Goal: Task Accomplishment & Management: Use online tool/utility

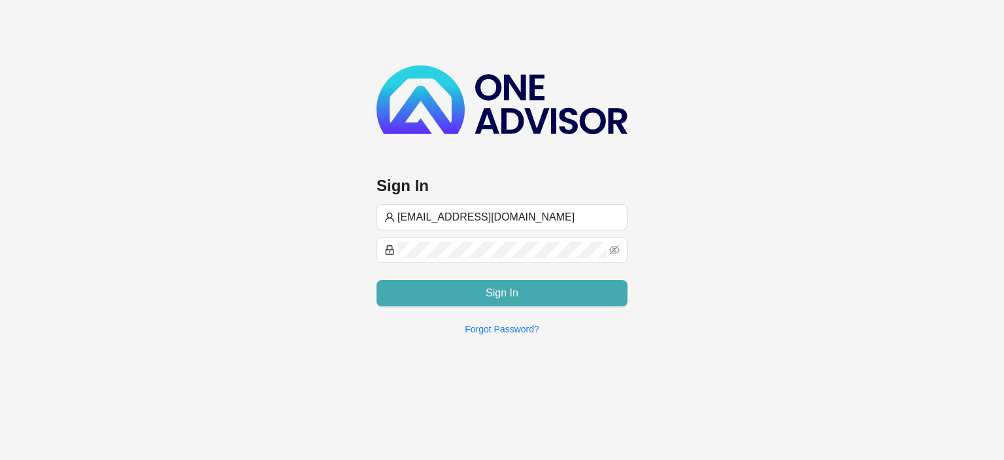
type input "[EMAIL_ADDRESS][DOMAIN_NAME]"
click at [443, 297] on button "Sign In" at bounding box center [502, 293] width 251 height 26
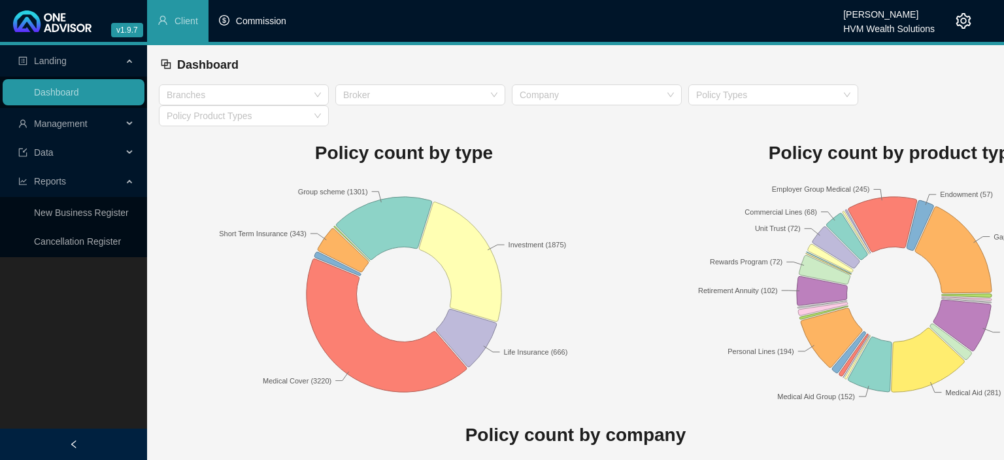
click at [246, 30] on li "Commission" at bounding box center [253, 21] width 88 height 42
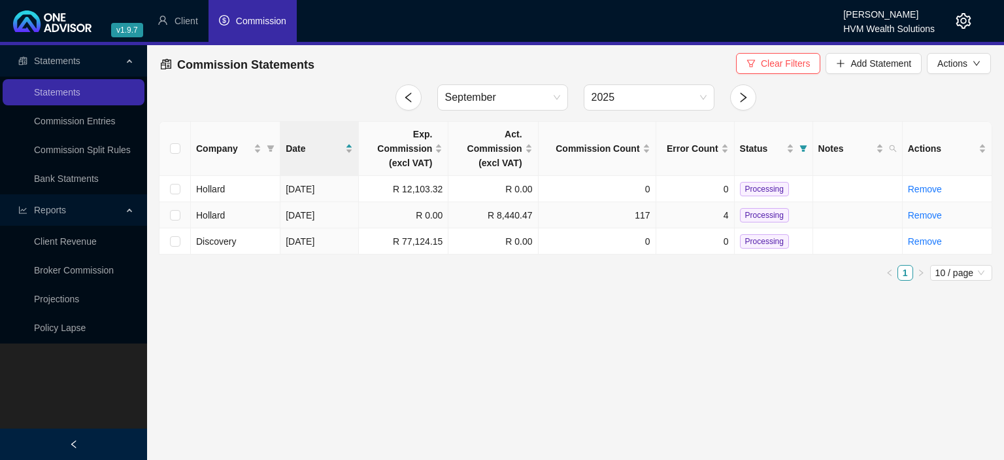
click at [246, 219] on td "Hollard" at bounding box center [236, 215] width 90 height 26
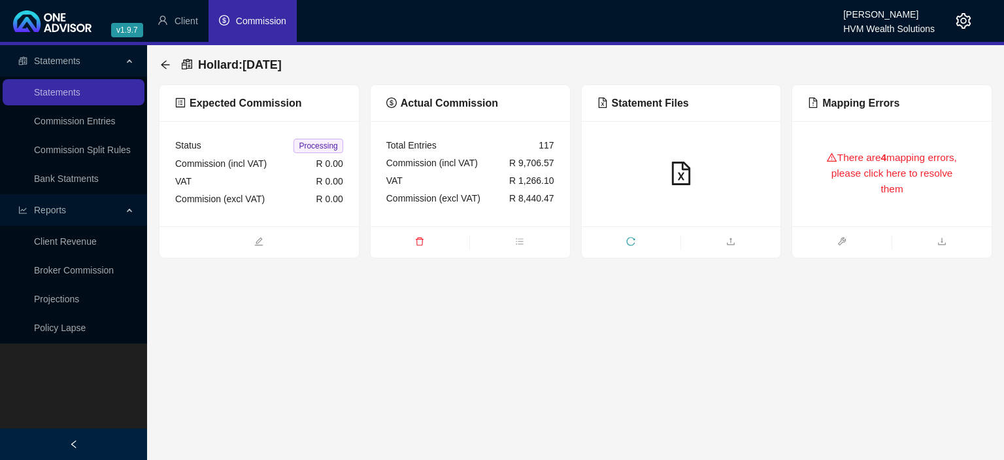
click at [835, 184] on div "There are 4 mapping errors, please click here to resolve them" at bounding box center [892, 174] width 168 height 74
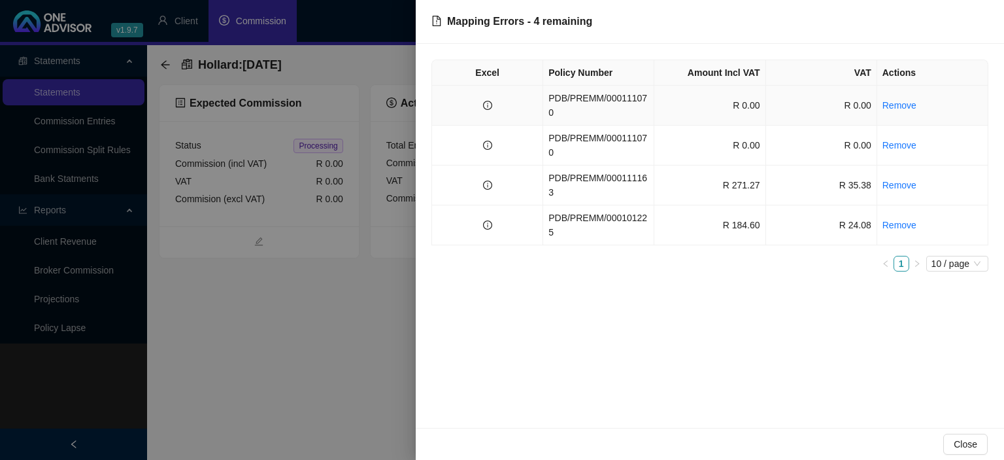
click at [594, 99] on td "PDB/PREMM/000111070" at bounding box center [598, 106] width 111 height 40
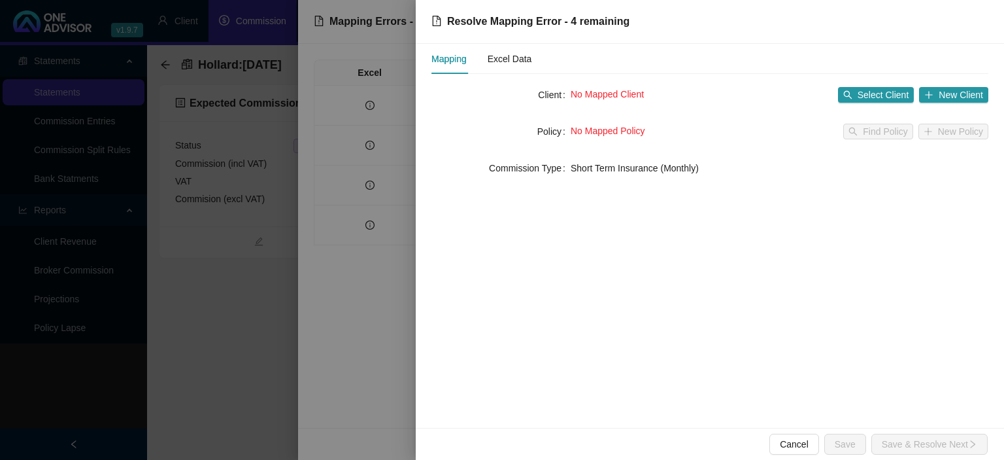
click at [360, 217] on div at bounding box center [502, 230] width 1004 height 460
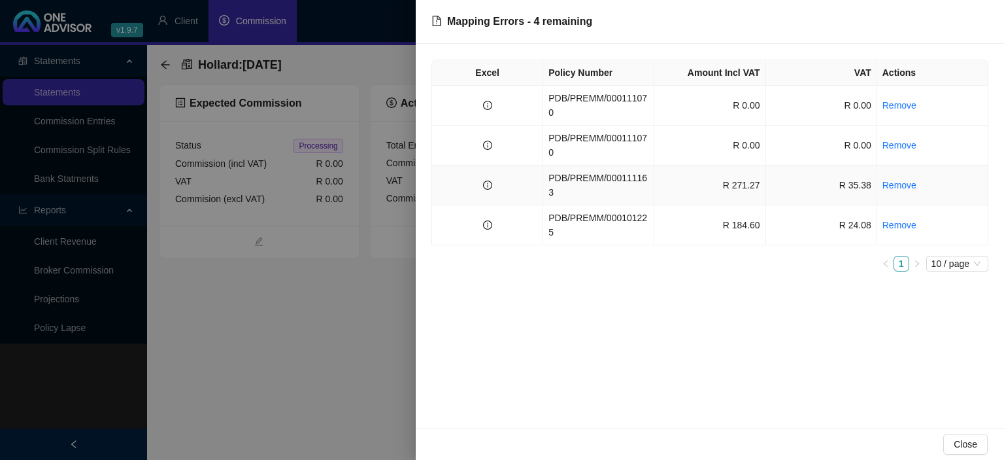
click at [595, 165] on td "PDB/PREMM/000111163" at bounding box center [598, 185] width 111 height 40
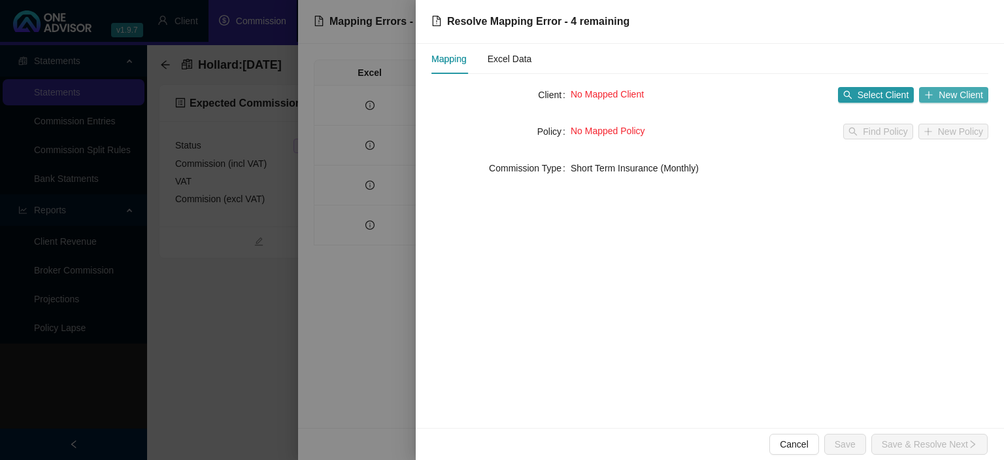
click at [926, 94] on icon "plus" at bounding box center [928, 94] width 9 height 9
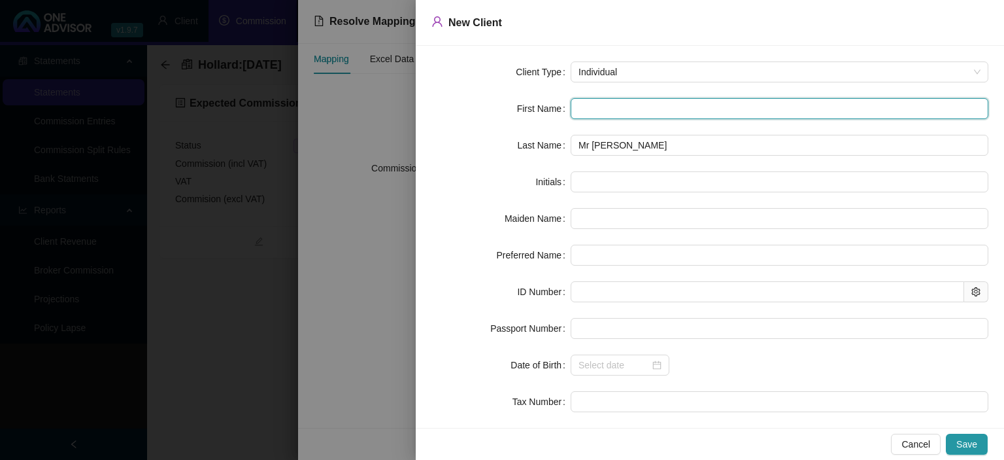
click at [597, 109] on input "text" at bounding box center [780, 108] width 418 height 21
type input "L"
type input "Le"
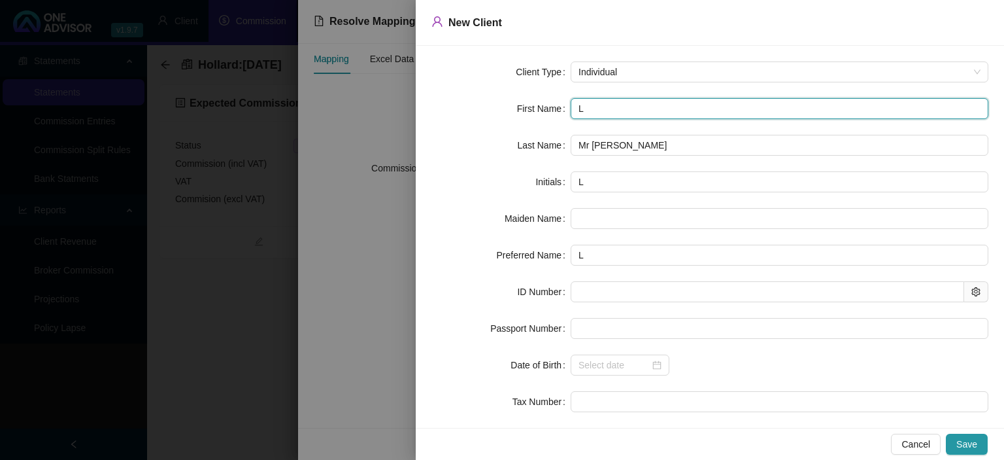
type input "Le"
type input "[PERSON_NAME]"
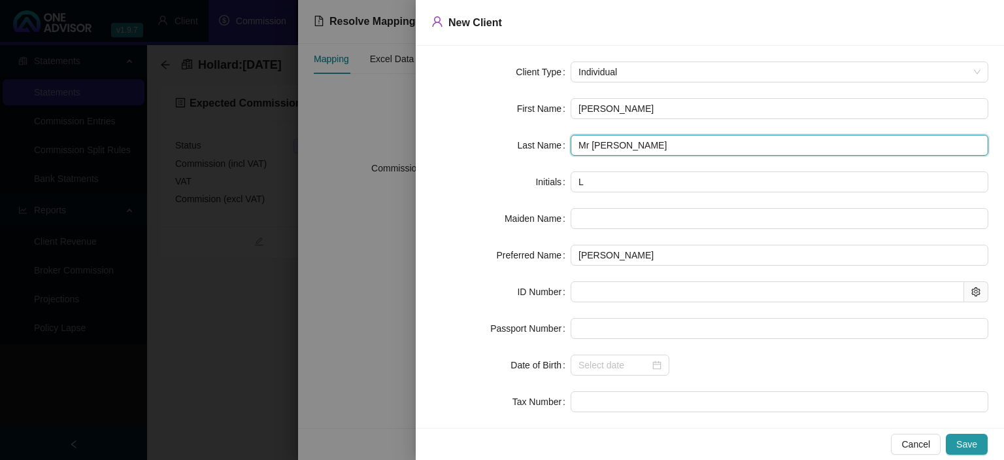
drag, startPoint x: 598, startPoint y: 148, endPoint x: 456, endPoint y: 148, distance: 141.9
click at [571, 148] on input "Mr [PERSON_NAME]" at bounding box center [780, 145] width 418 height 21
type input "[PERSON_NAME]"
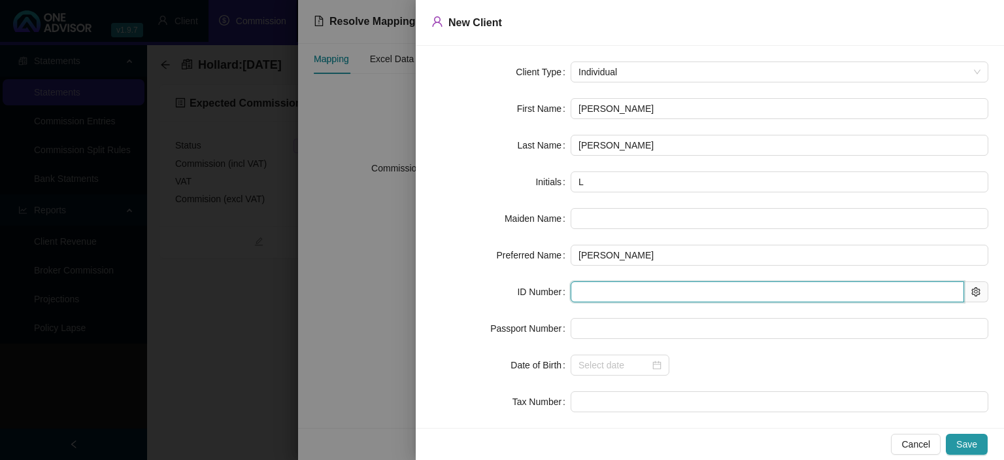
click at [587, 295] on input "text" at bounding box center [768, 291] width 394 height 21
type input "580227"
type input "[DATE]"
type input "[CREDIT_CARD_NUMBER]"
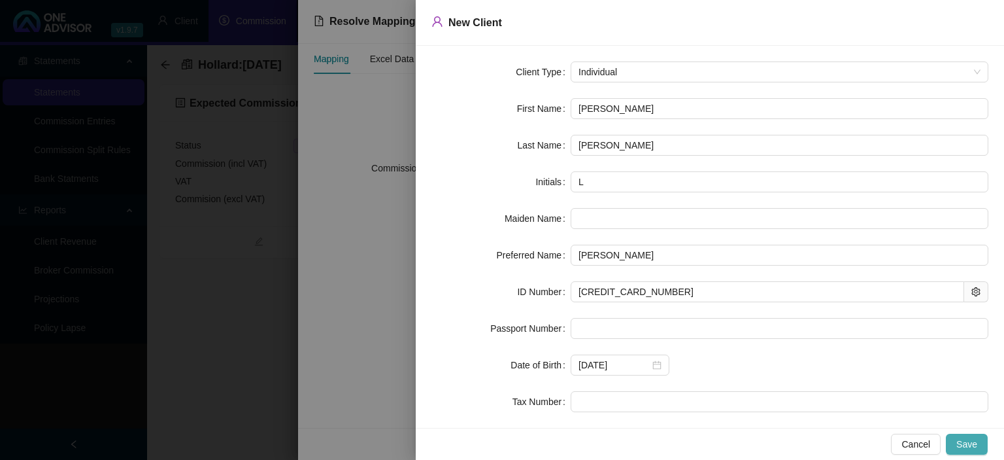
click at [969, 446] on span "Save" at bounding box center [966, 444] width 21 height 14
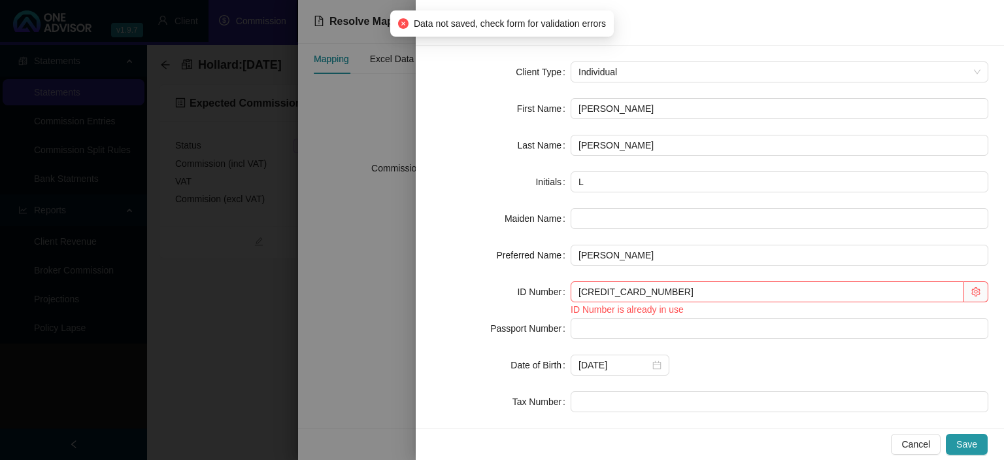
click at [406, 330] on div at bounding box center [502, 230] width 1004 height 460
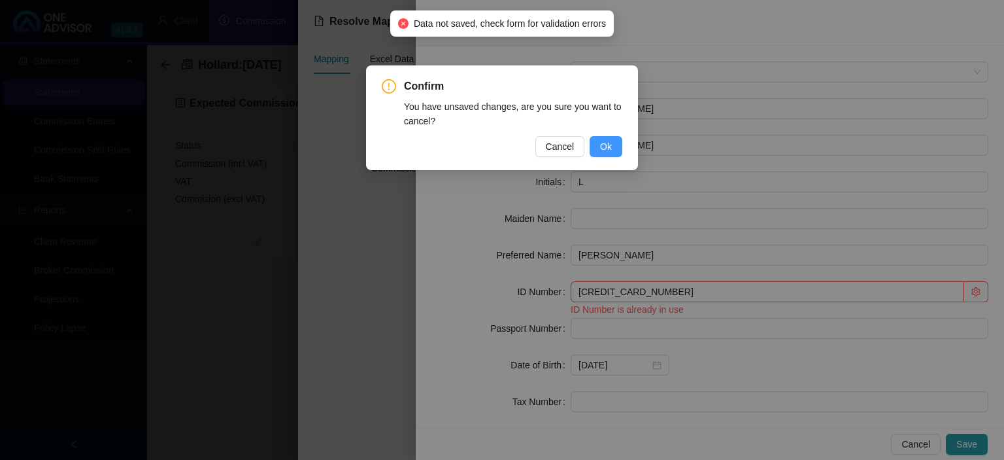
click at [604, 143] on span "Ok" at bounding box center [606, 146] width 12 height 14
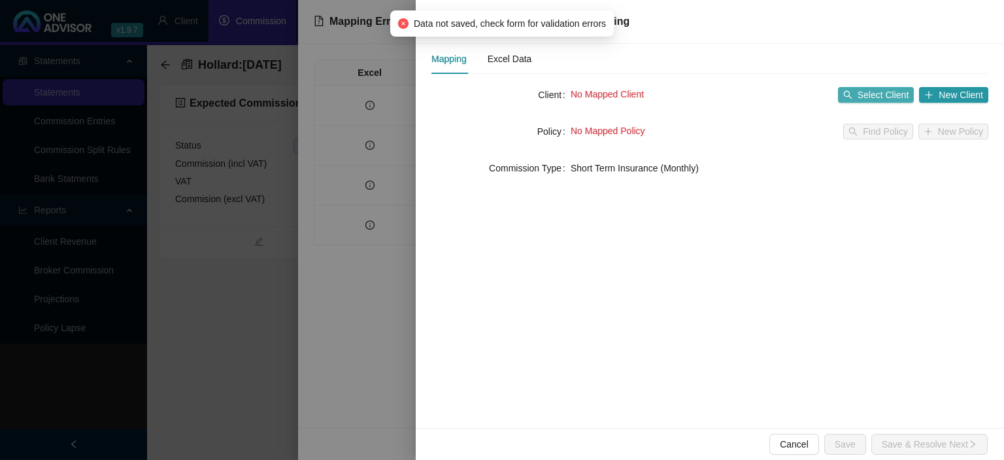
click at [869, 95] on span "Select Client" at bounding box center [884, 95] width 52 height 14
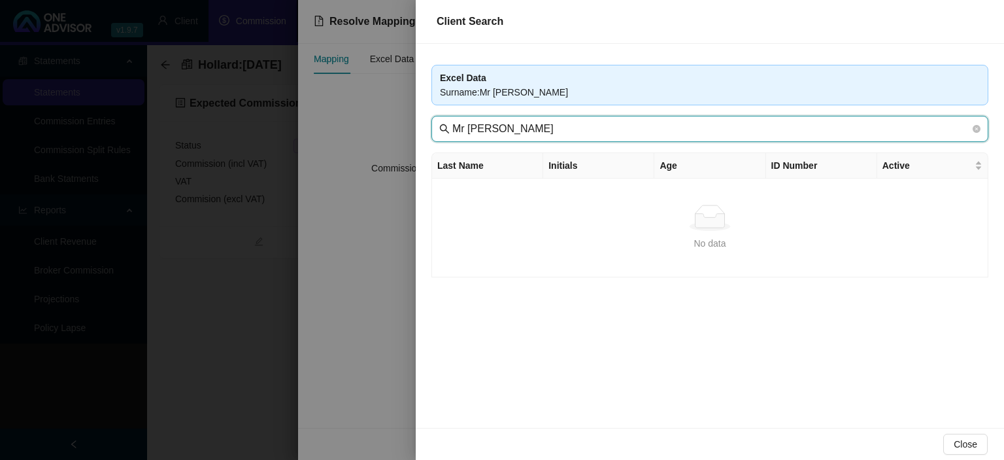
drag, startPoint x: 473, startPoint y: 129, endPoint x: 336, endPoint y: 127, distance: 137.3
click at [452, 127] on input "Mr [PERSON_NAME]" at bounding box center [711, 129] width 518 height 16
type input "[PERSON_NAME]"
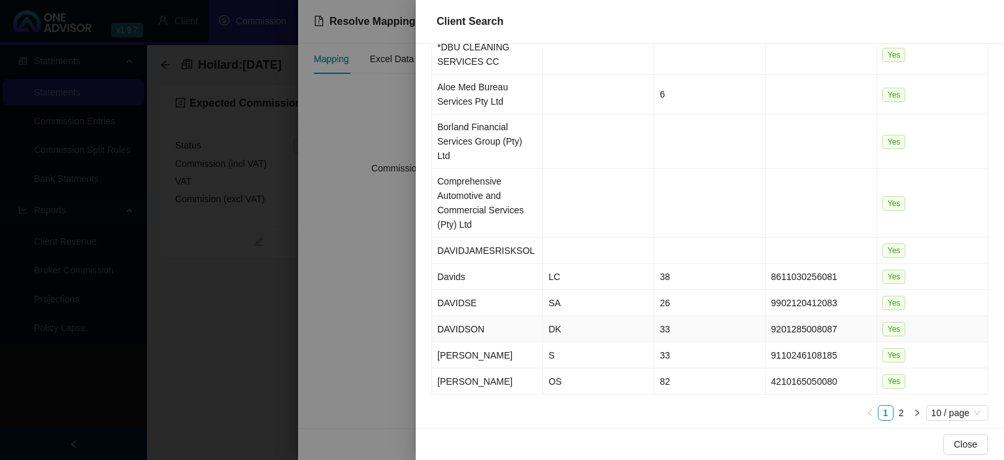
scroll to position [146, 0]
click at [900, 403] on link "2" at bounding box center [901, 410] width 14 height 14
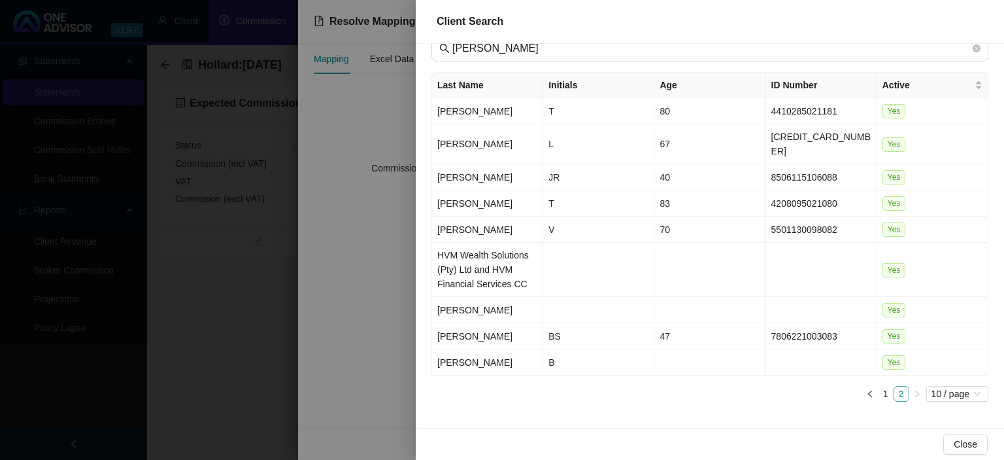
scroll to position [64, 0]
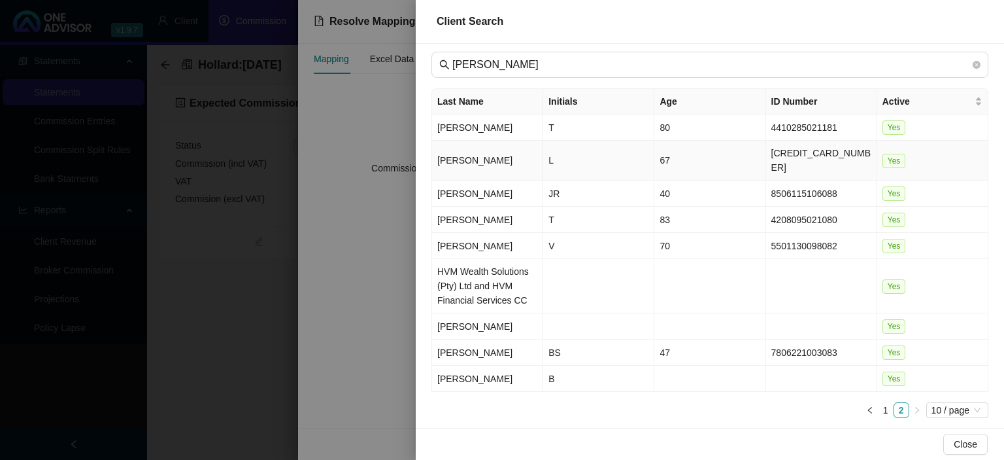
click at [503, 156] on td "[PERSON_NAME]" at bounding box center [487, 161] width 111 height 40
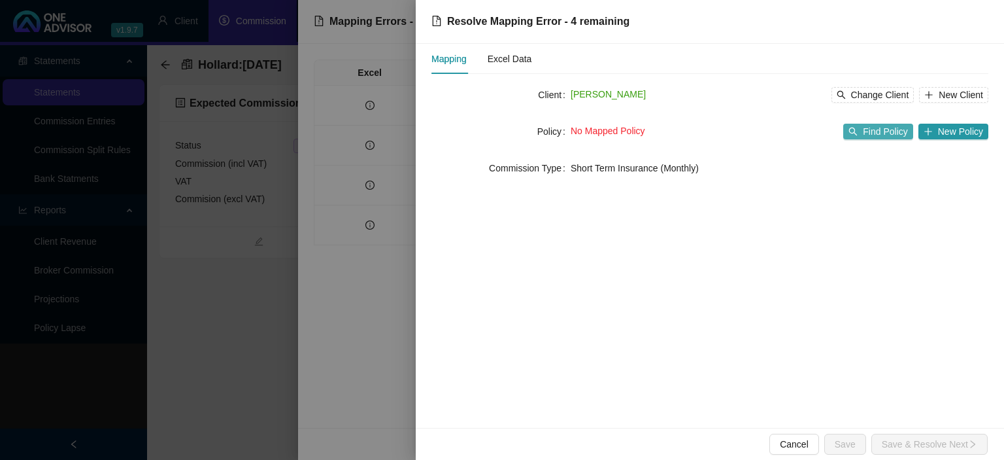
click at [880, 137] on span "Find Policy" at bounding box center [885, 131] width 44 height 14
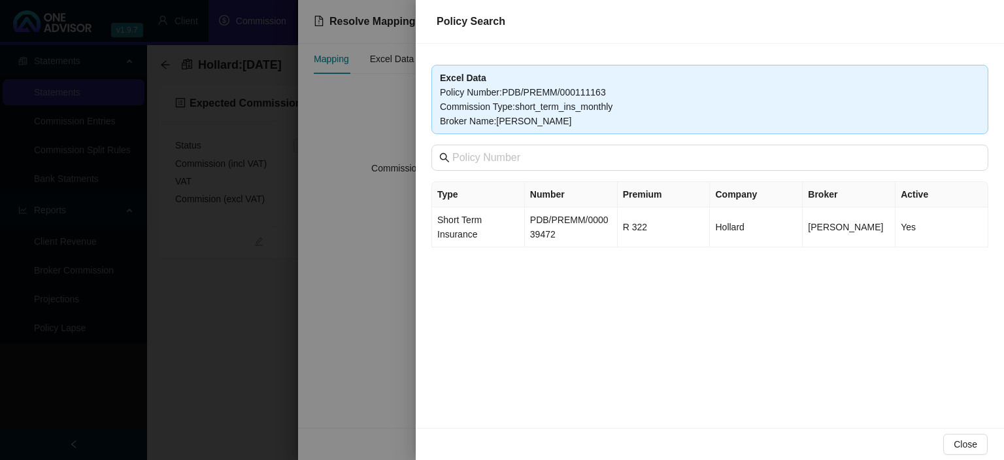
click at [399, 295] on div at bounding box center [502, 230] width 1004 height 460
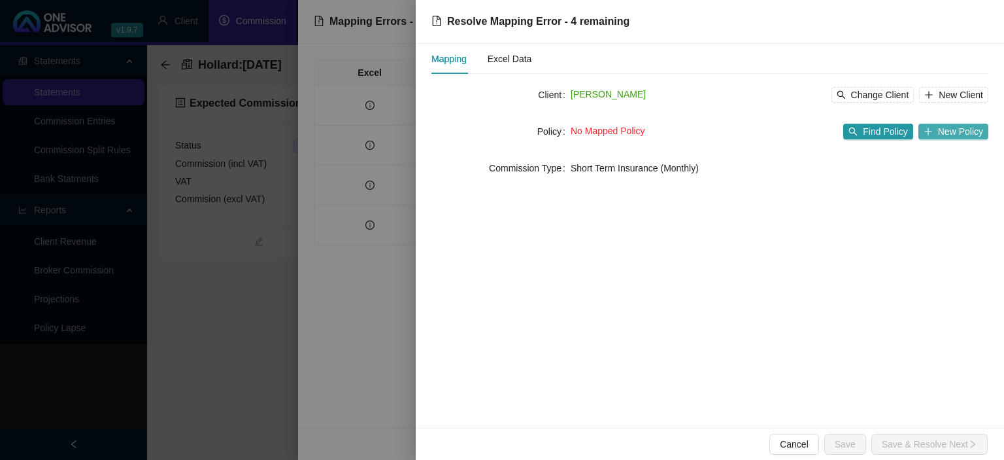
click at [955, 135] on span "New Policy" at bounding box center [960, 131] width 45 height 14
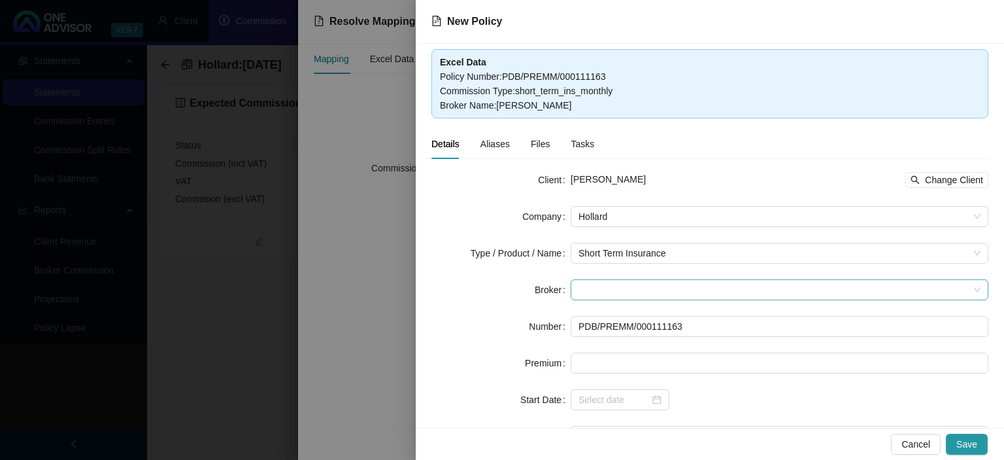
click at [589, 286] on span at bounding box center [780, 290] width 402 height 20
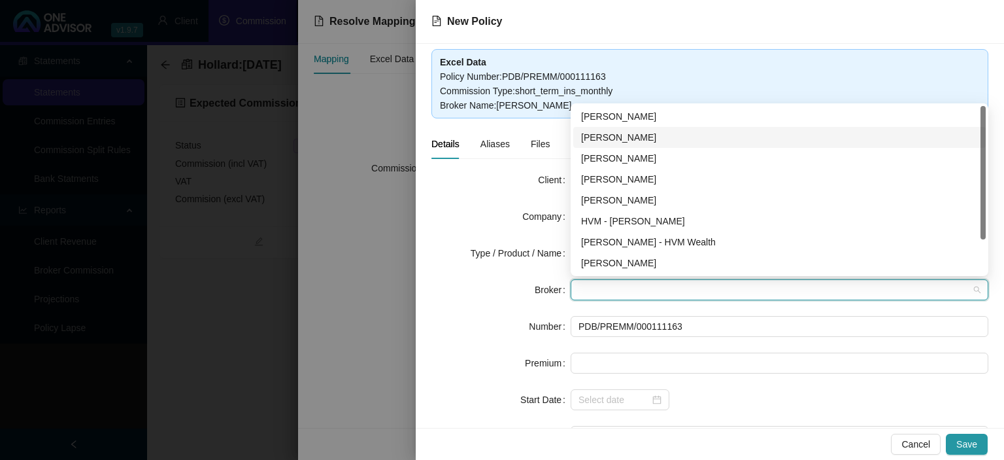
click at [619, 137] on div "[PERSON_NAME]" at bounding box center [779, 137] width 397 height 14
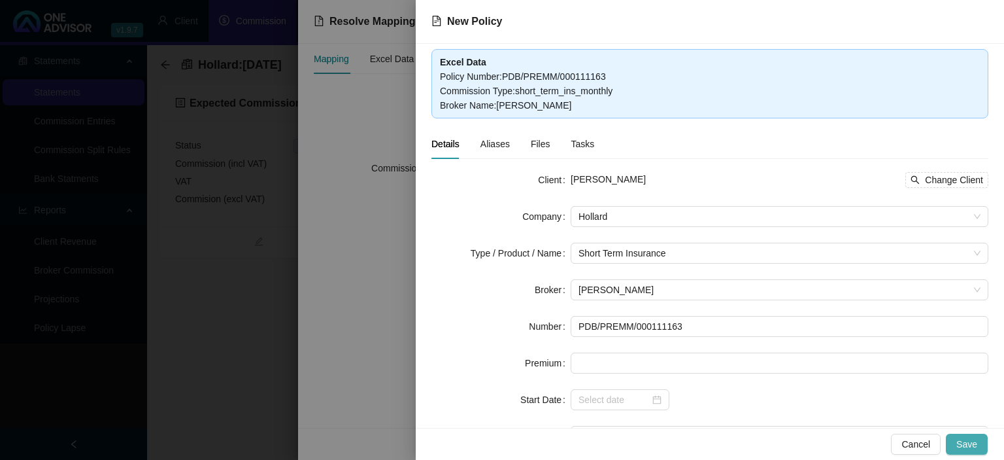
click at [971, 448] on span "Save" at bounding box center [966, 444] width 21 height 14
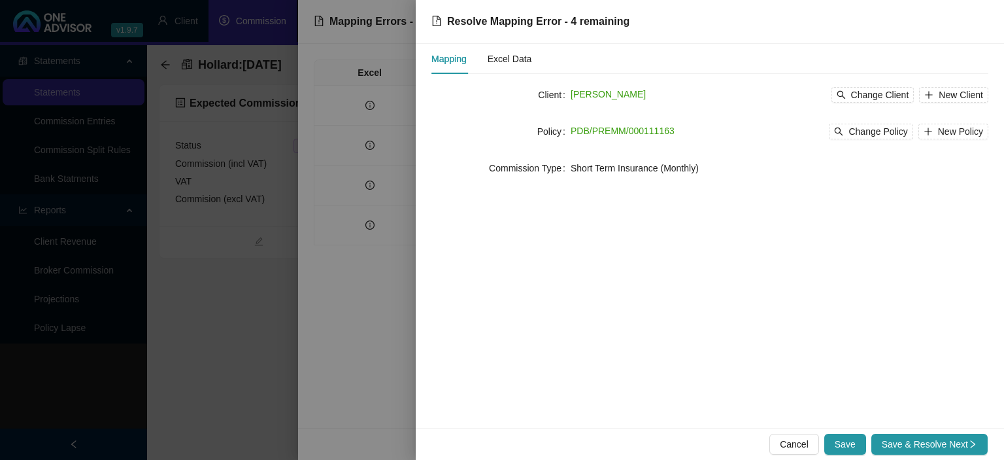
click at [971, 448] on icon "right" at bounding box center [972, 443] width 9 height 9
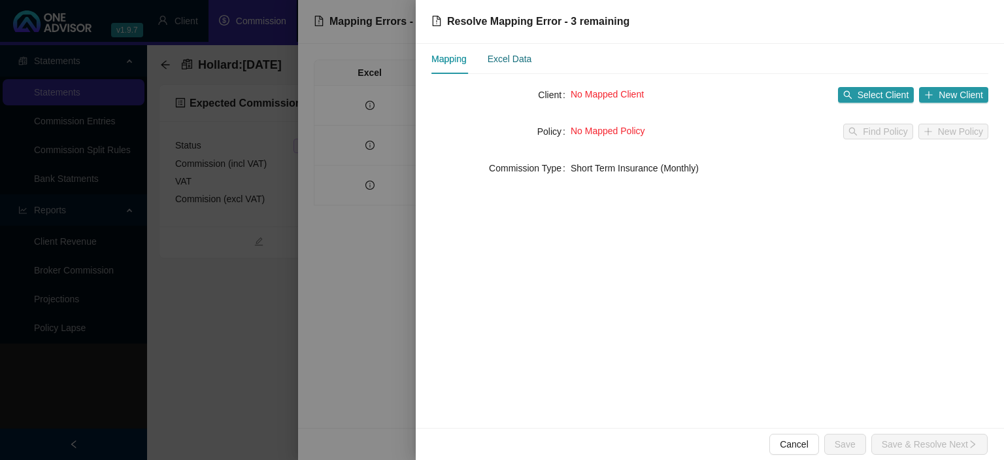
click at [515, 63] on div "Excel Data" at bounding box center [510, 59] width 44 height 14
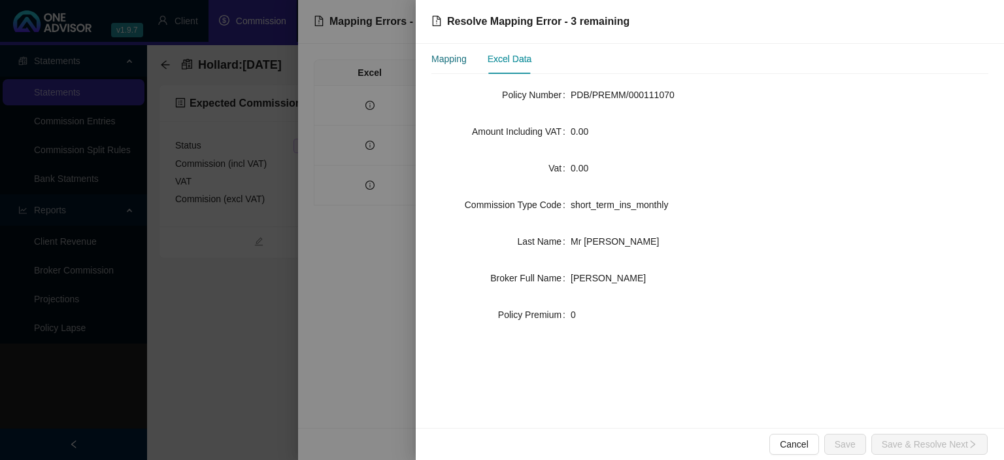
click at [460, 63] on div "Mapping" at bounding box center [448, 59] width 35 height 14
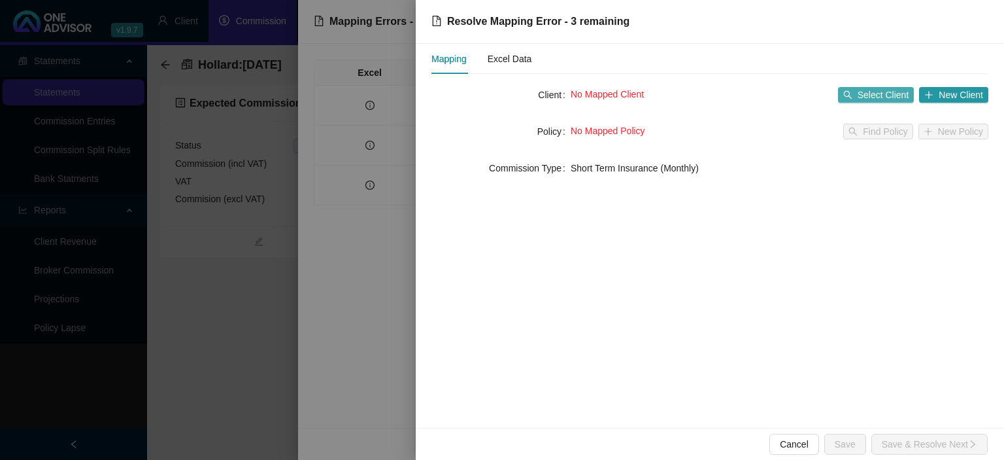
click at [867, 89] on span "Select Client" at bounding box center [884, 95] width 52 height 14
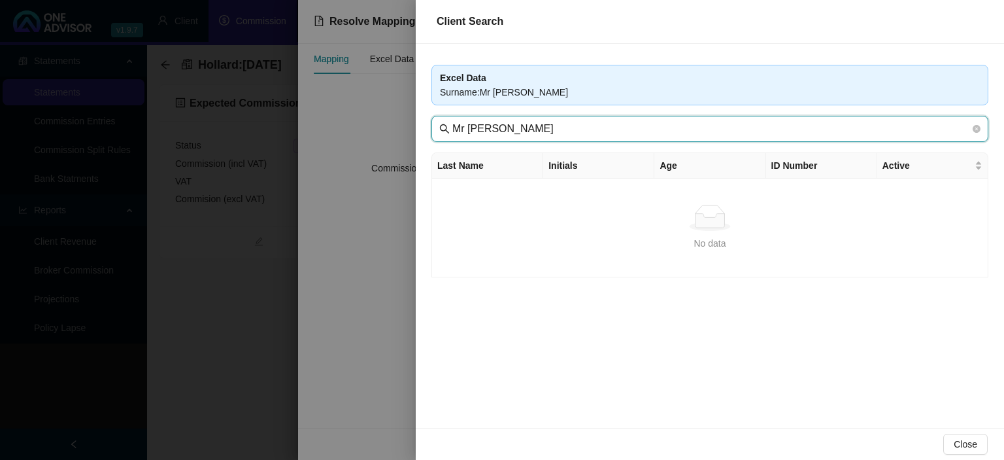
drag, startPoint x: 471, startPoint y: 129, endPoint x: 320, endPoint y: 127, distance: 151.0
click at [452, 127] on input "Mr [PERSON_NAME]" at bounding box center [711, 129] width 518 height 16
type input "[PERSON_NAME]"
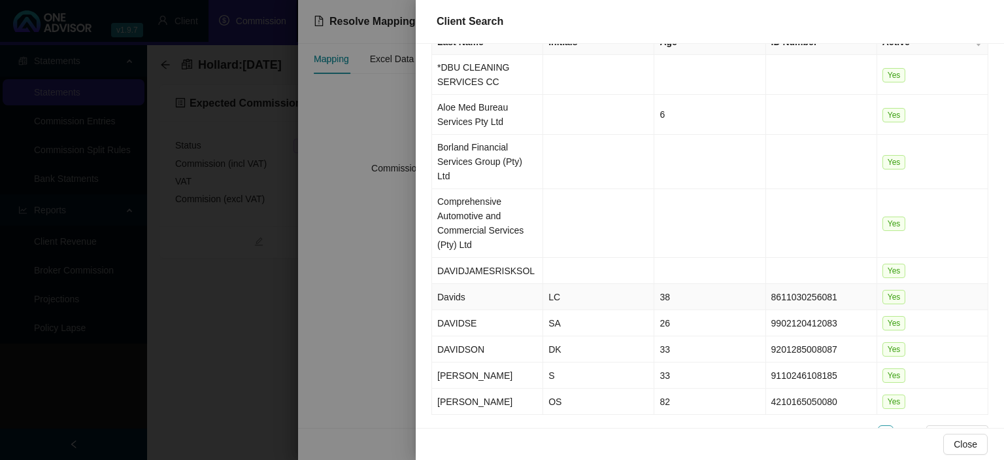
scroll to position [146, 0]
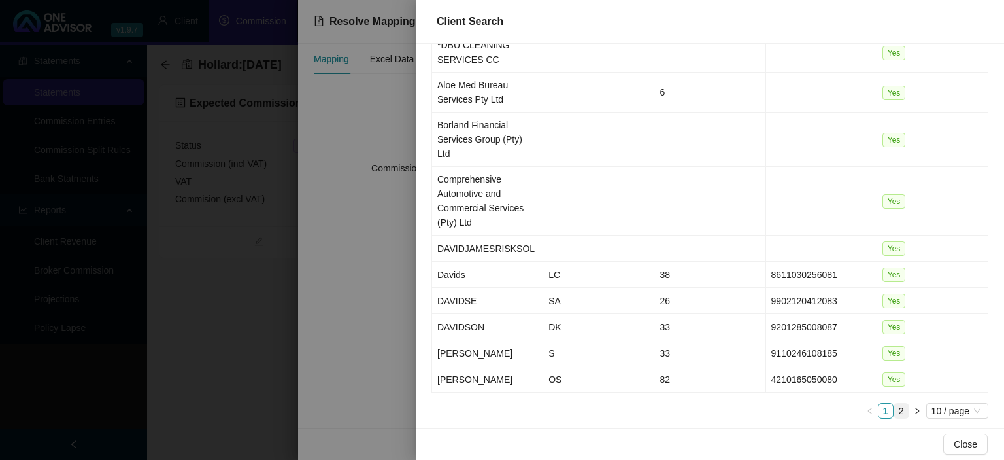
click at [901, 403] on link "2" at bounding box center [901, 410] width 14 height 14
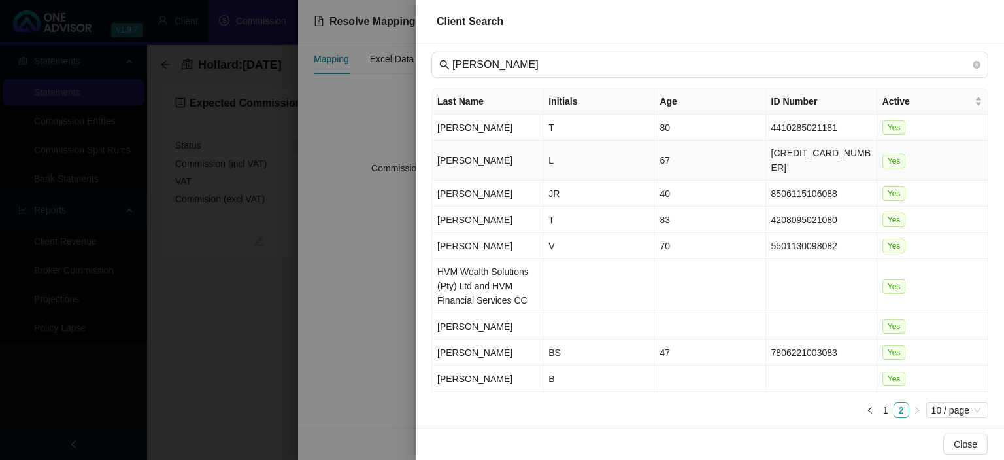
click at [550, 156] on td "L" at bounding box center [598, 161] width 111 height 40
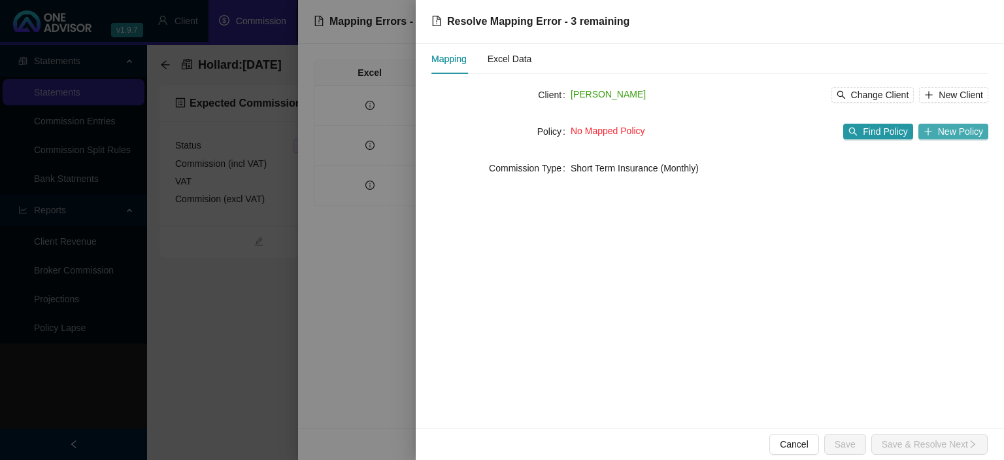
click at [943, 130] on span "New Policy" at bounding box center [960, 131] width 45 height 14
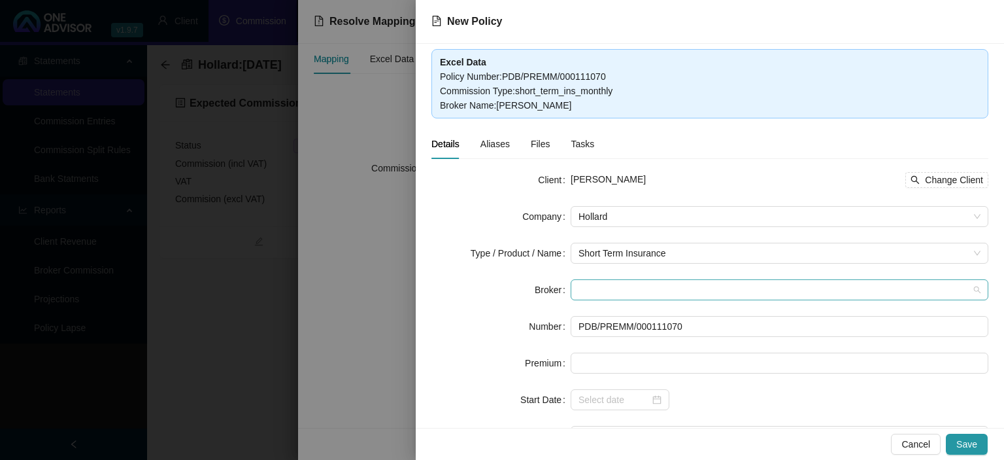
click at [599, 285] on span at bounding box center [780, 290] width 402 height 20
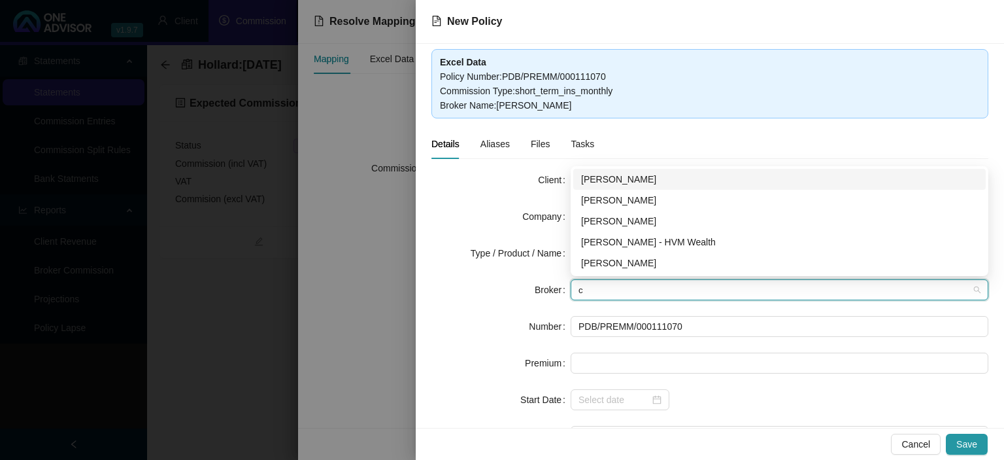
type input "ch"
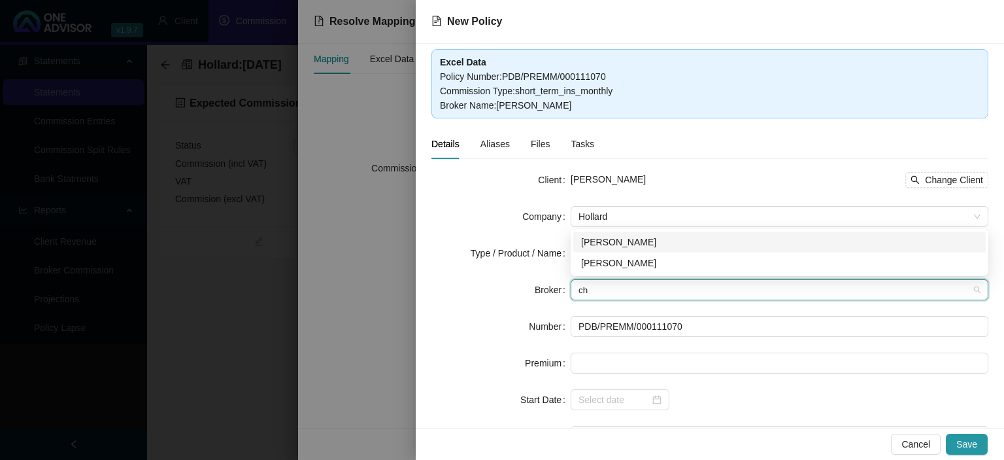
click at [597, 243] on div "[PERSON_NAME]" at bounding box center [779, 242] width 397 height 14
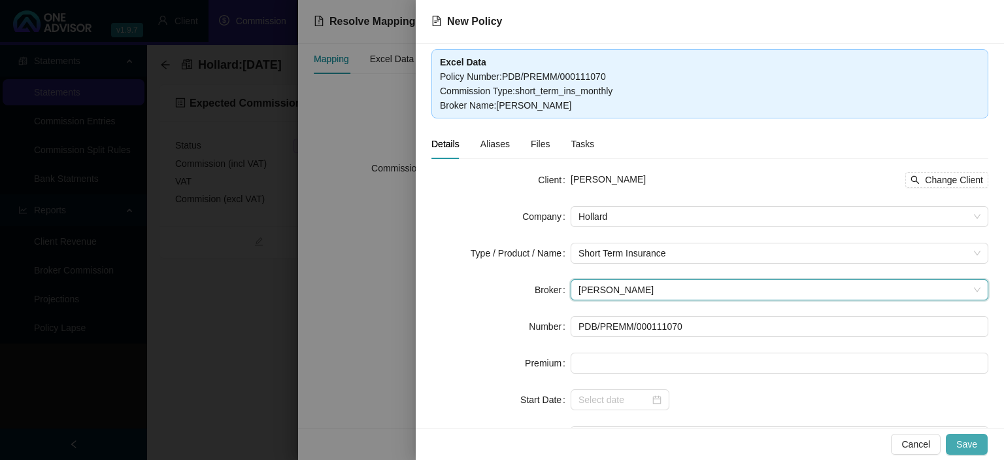
click at [964, 439] on span "Save" at bounding box center [966, 444] width 21 height 14
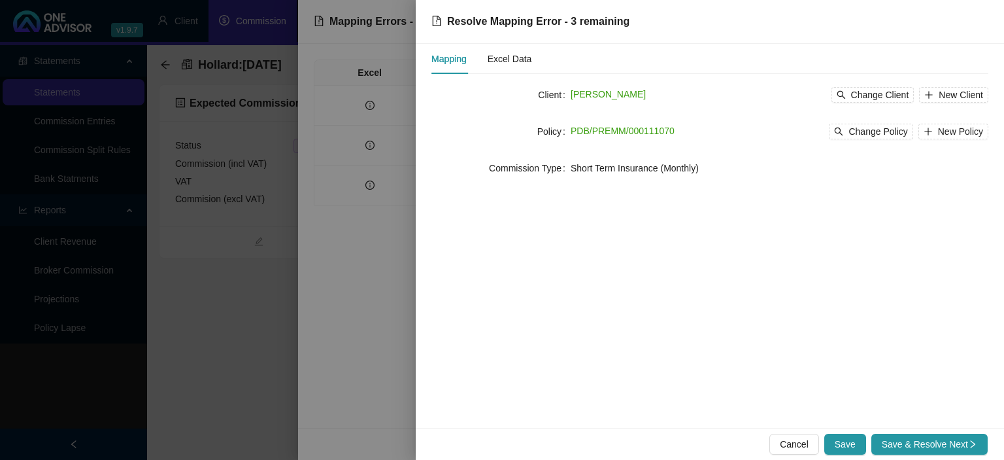
click at [964, 439] on span "Save & Resolve Next" at bounding box center [929, 444] width 95 height 14
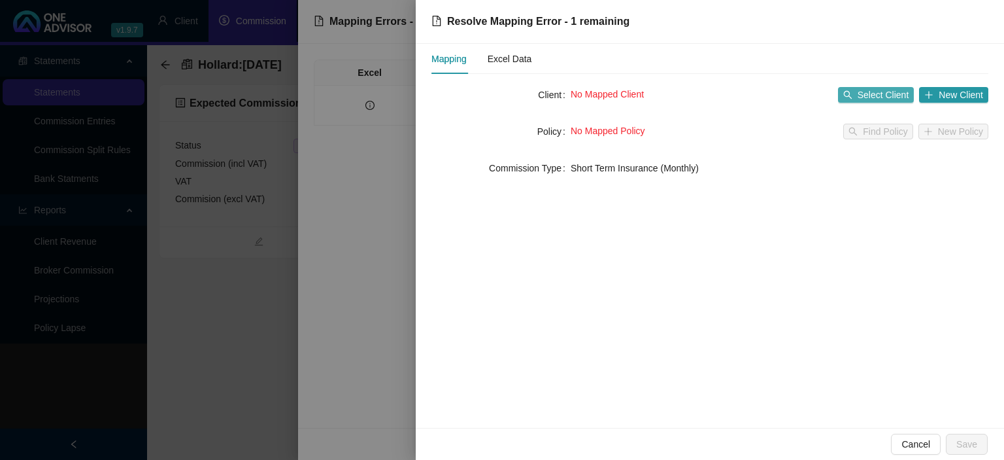
click at [880, 95] on span "Select Client" at bounding box center [884, 95] width 52 height 14
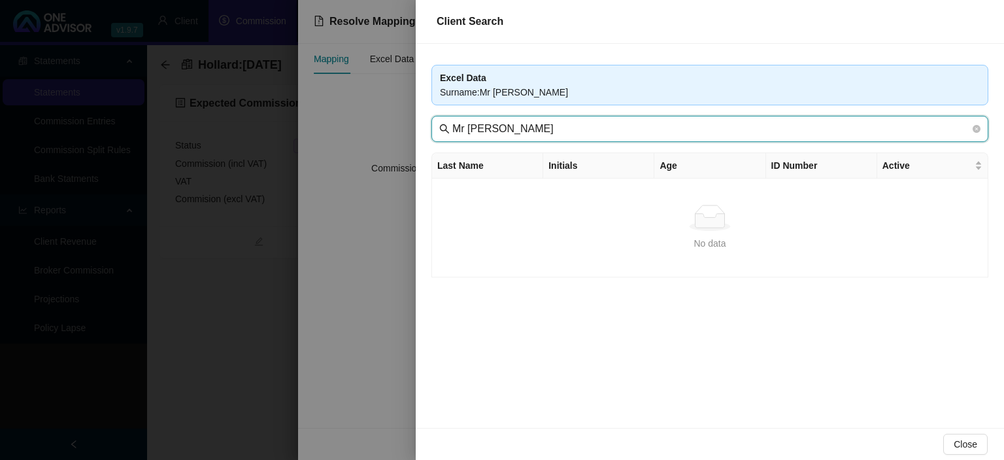
drag, startPoint x: 479, startPoint y: 125, endPoint x: 281, endPoint y: 125, distance: 197.4
click at [452, 125] on input "Mr [PERSON_NAME]" at bounding box center [711, 129] width 518 height 16
type input "[PERSON_NAME]"
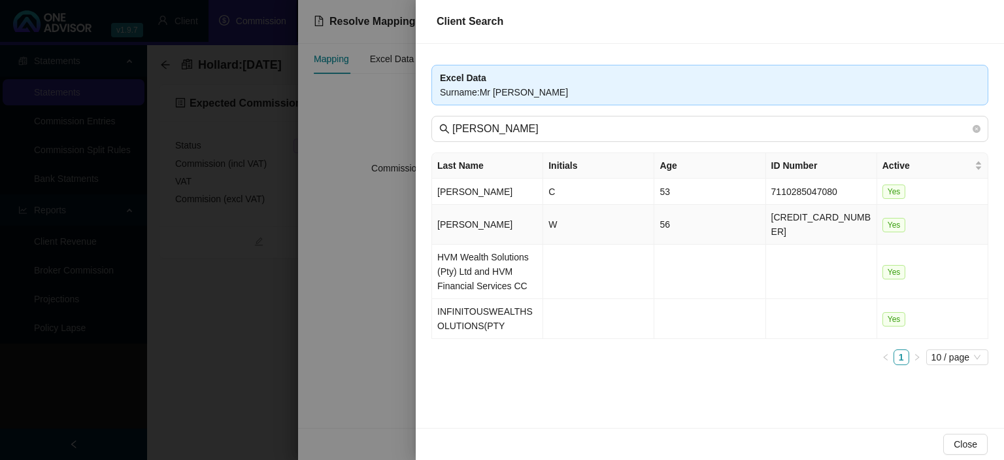
click at [513, 214] on td "[PERSON_NAME]" at bounding box center [487, 225] width 111 height 40
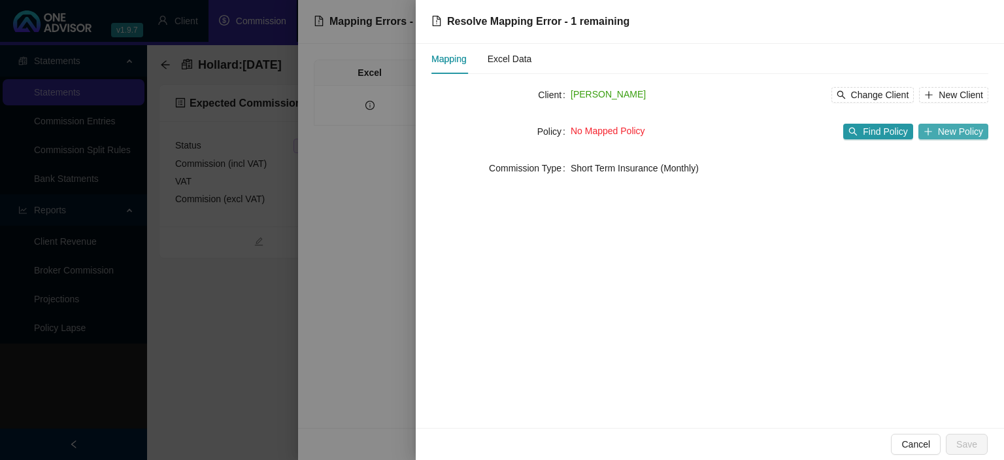
click at [946, 131] on span "New Policy" at bounding box center [960, 131] width 45 height 14
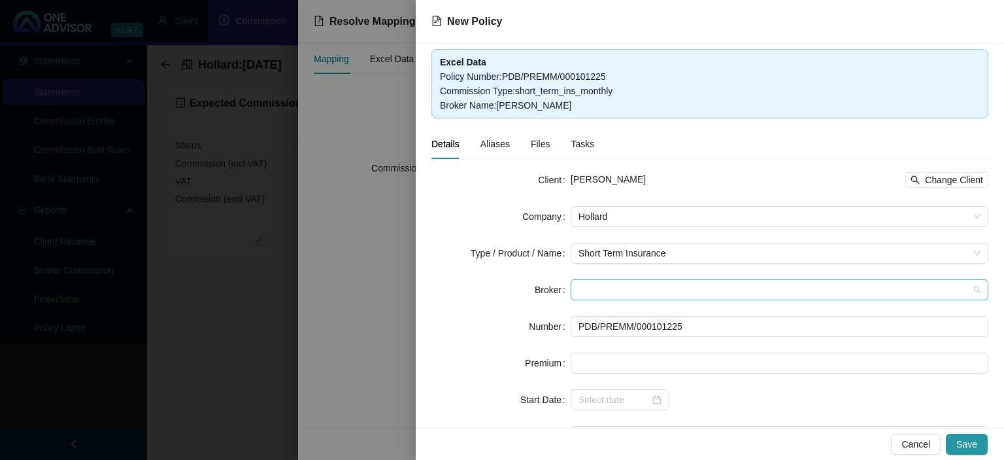
click at [603, 288] on span at bounding box center [780, 290] width 402 height 20
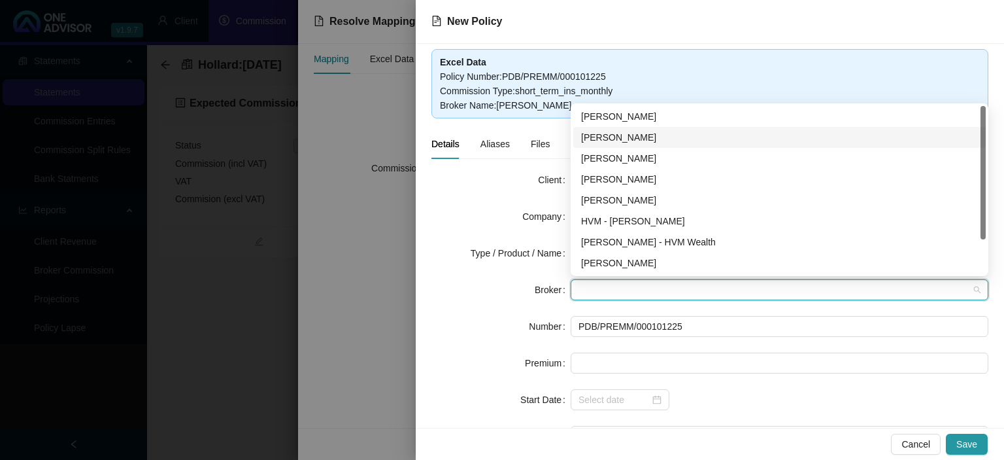
click at [613, 137] on div "[PERSON_NAME]" at bounding box center [779, 137] width 397 height 14
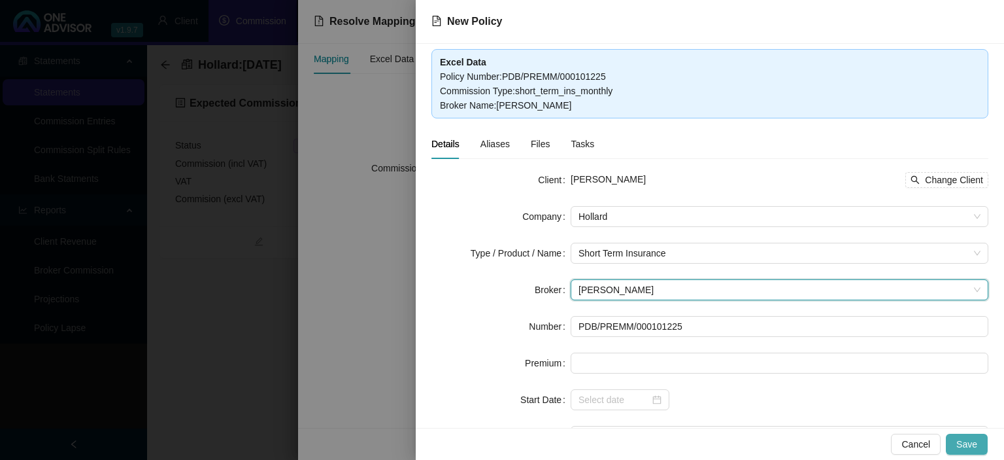
click at [986, 446] on button "Save" at bounding box center [967, 443] width 42 height 21
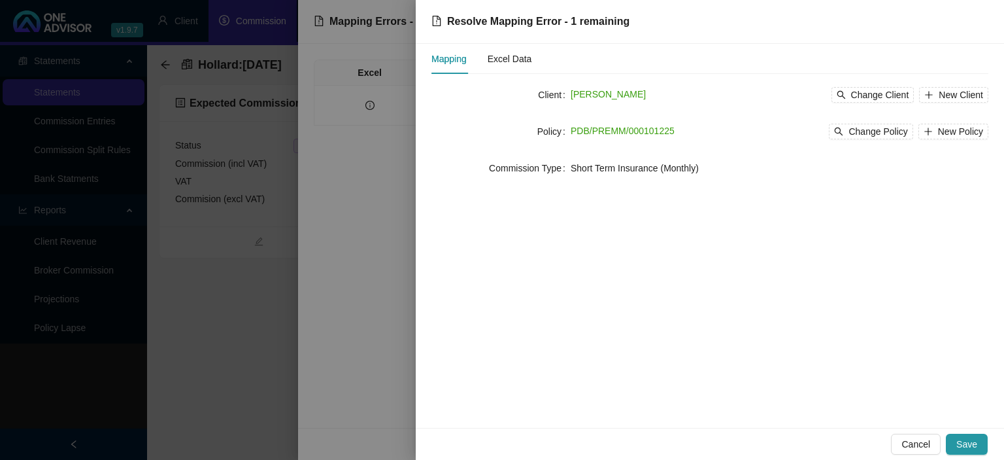
click at [977, 445] on span "Save" at bounding box center [966, 444] width 21 height 14
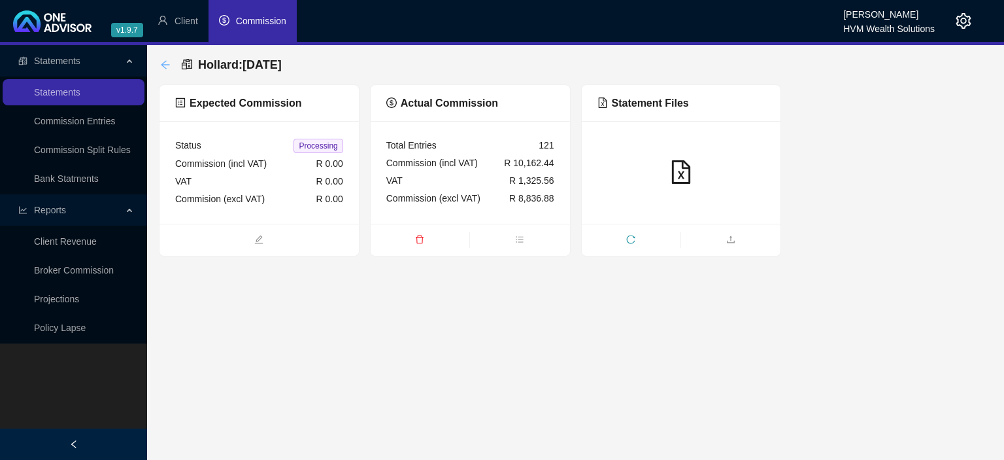
click at [167, 69] on icon "arrow-left" at bounding box center [165, 64] width 10 height 10
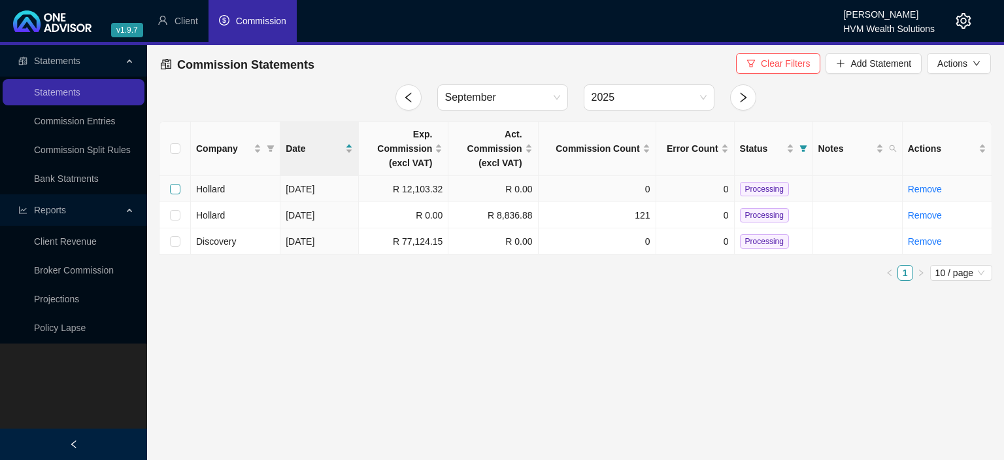
click at [173, 189] on input "checkbox" at bounding box center [175, 189] width 10 height 10
checkbox input "true"
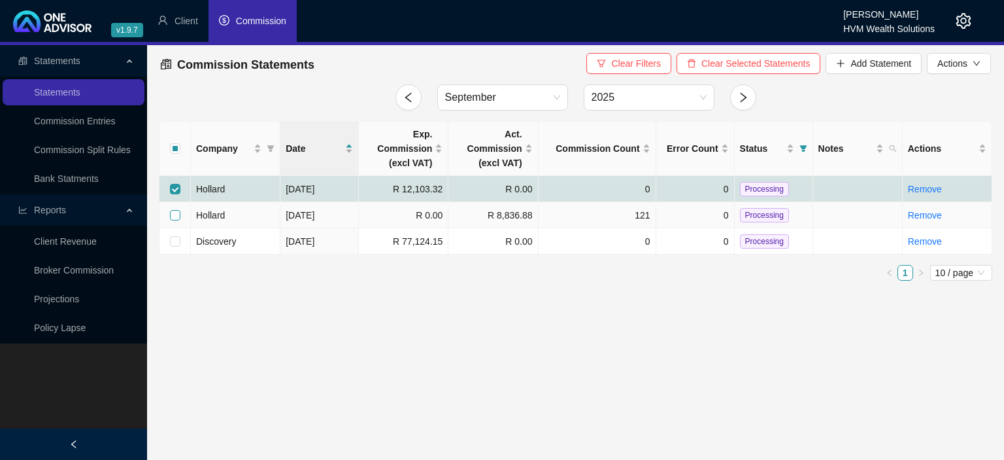
click at [173, 214] on input "checkbox" at bounding box center [175, 215] width 10 height 10
checkbox input "true"
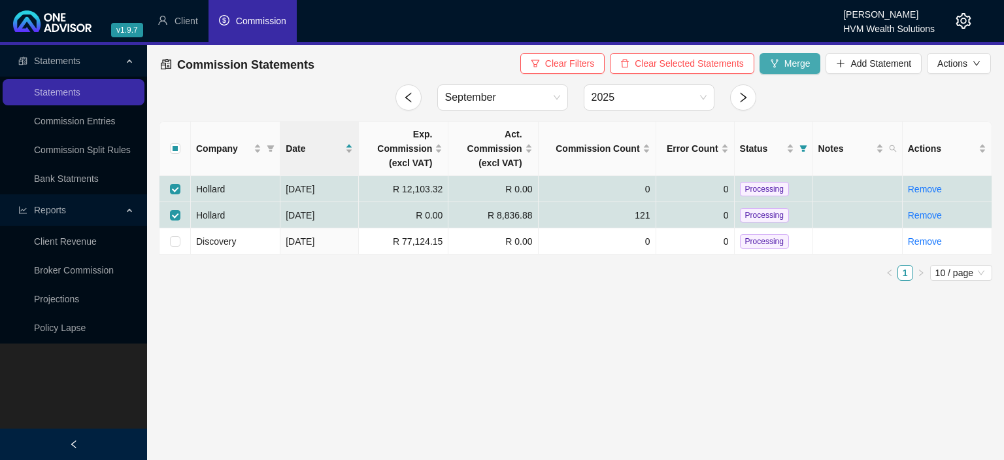
click at [796, 64] on span "Merge" at bounding box center [797, 63] width 26 height 14
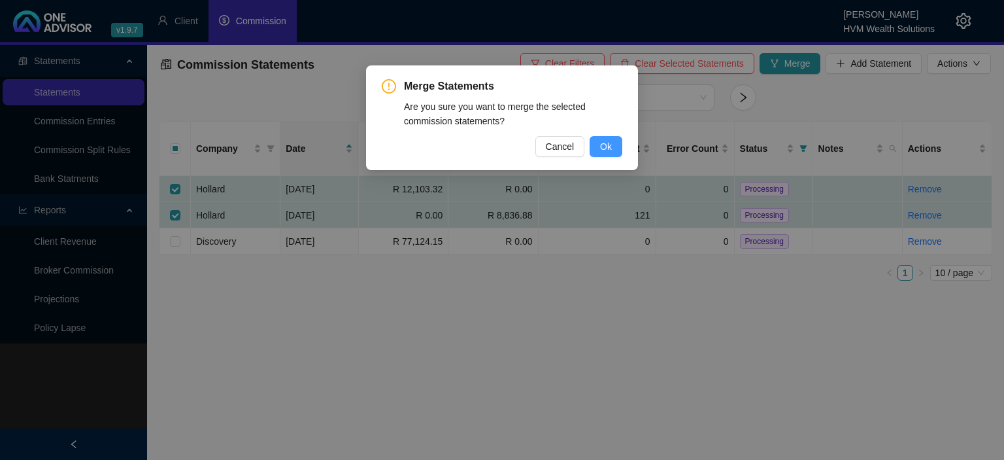
click at [601, 144] on span "Ok" at bounding box center [606, 146] width 12 height 14
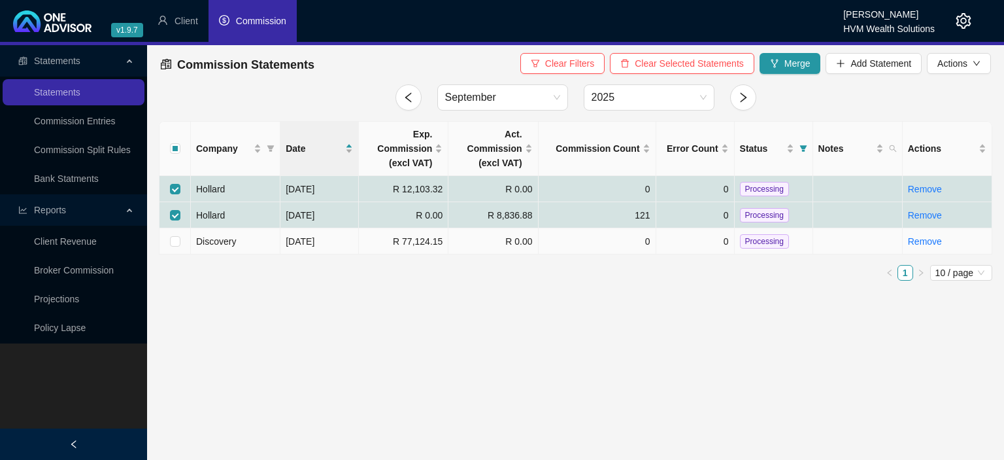
checkbox input "false"
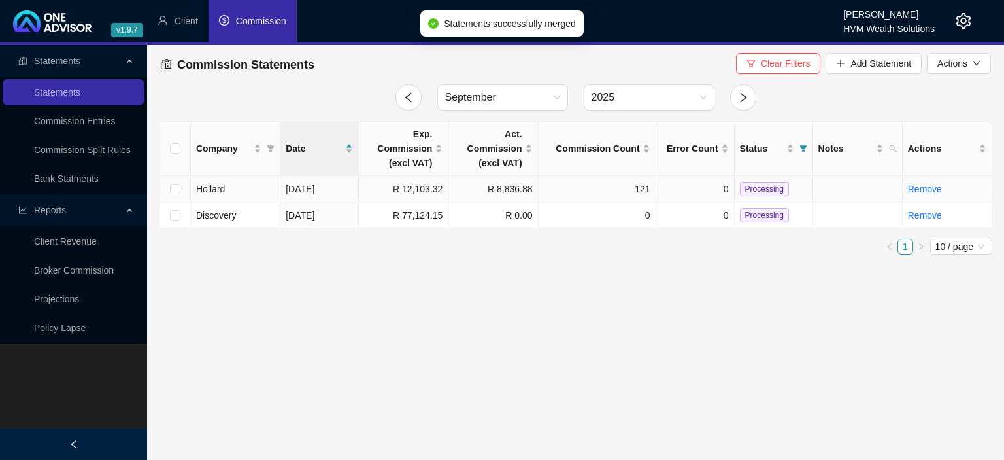
click at [746, 190] on span "Processing" at bounding box center [764, 189] width 49 height 14
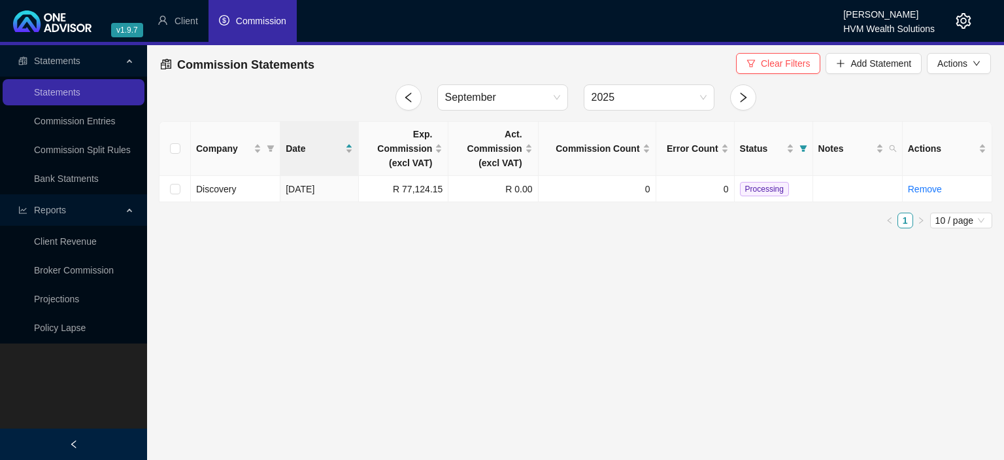
click at [961, 27] on icon "setting" at bounding box center [964, 21] width 16 height 16
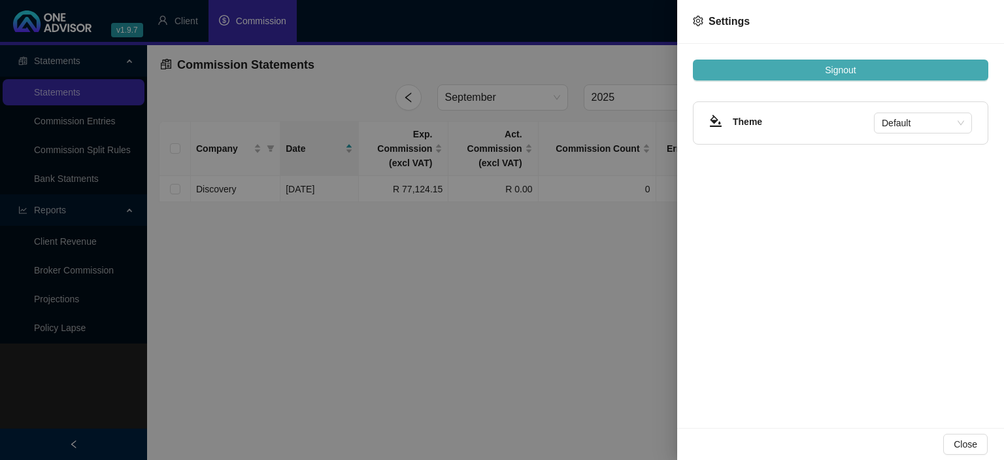
click at [852, 71] on span "Signout" at bounding box center [840, 70] width 31 height 14
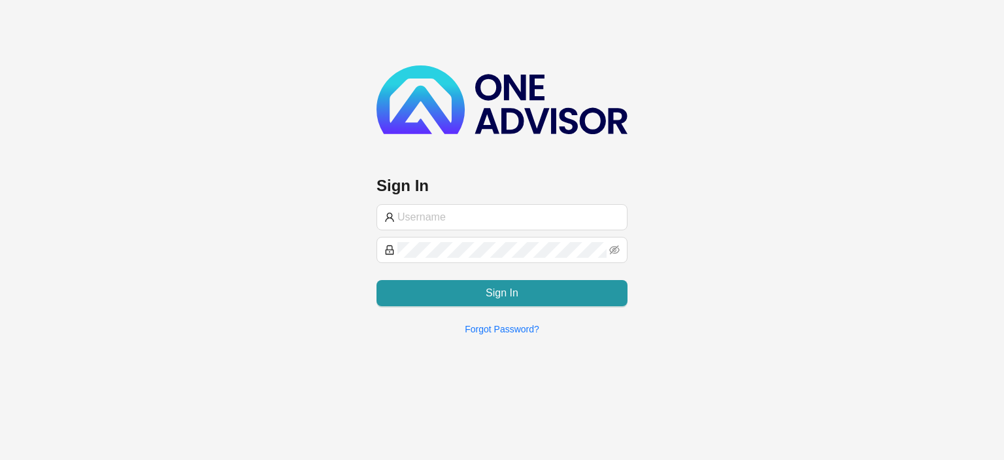
type input "[EMAIL_ADDRESS][DOMAIN_NAME]"
